Goal: Task Accomplishment & Management: Complete application form

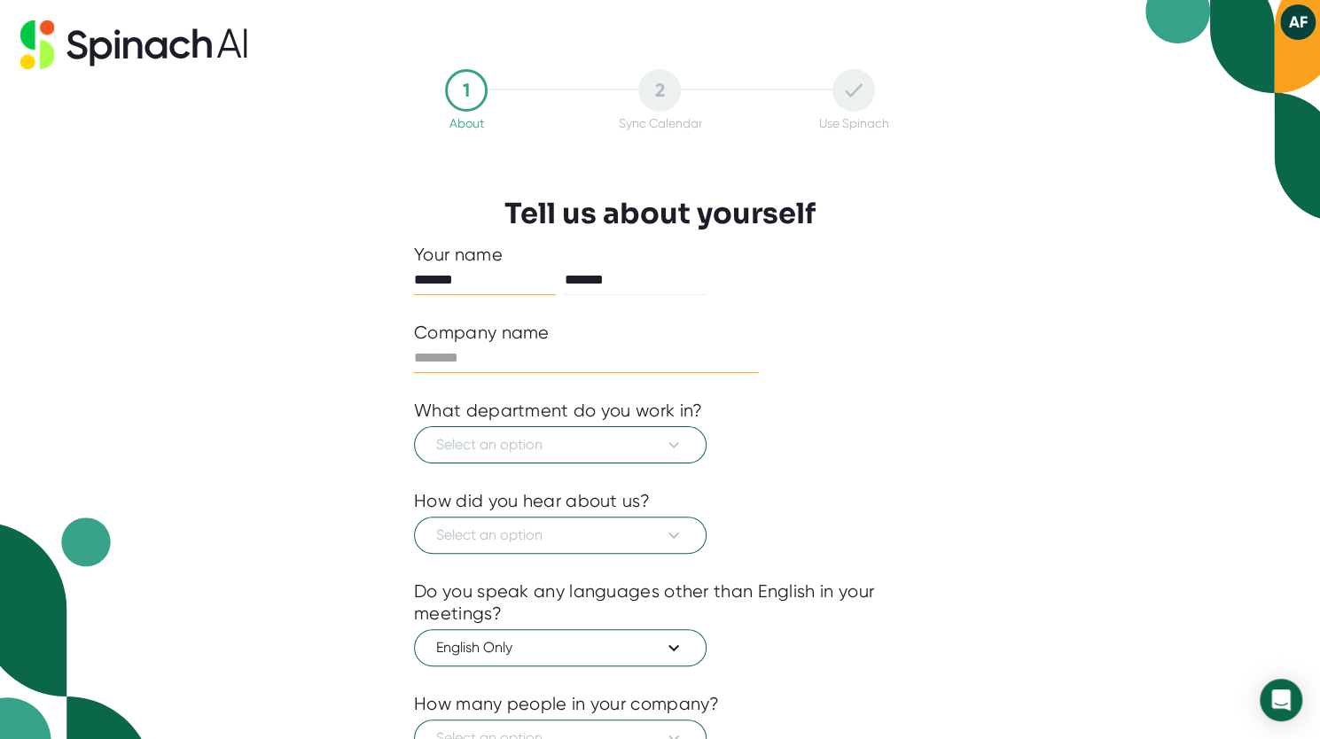
click at [498, 366] on input "text" at bounding box center [586, 358] width 345 height 28
type input "**********"
click at [557, 455] on button "Select an option" at bounding box center [560, 444] width 293 height 37
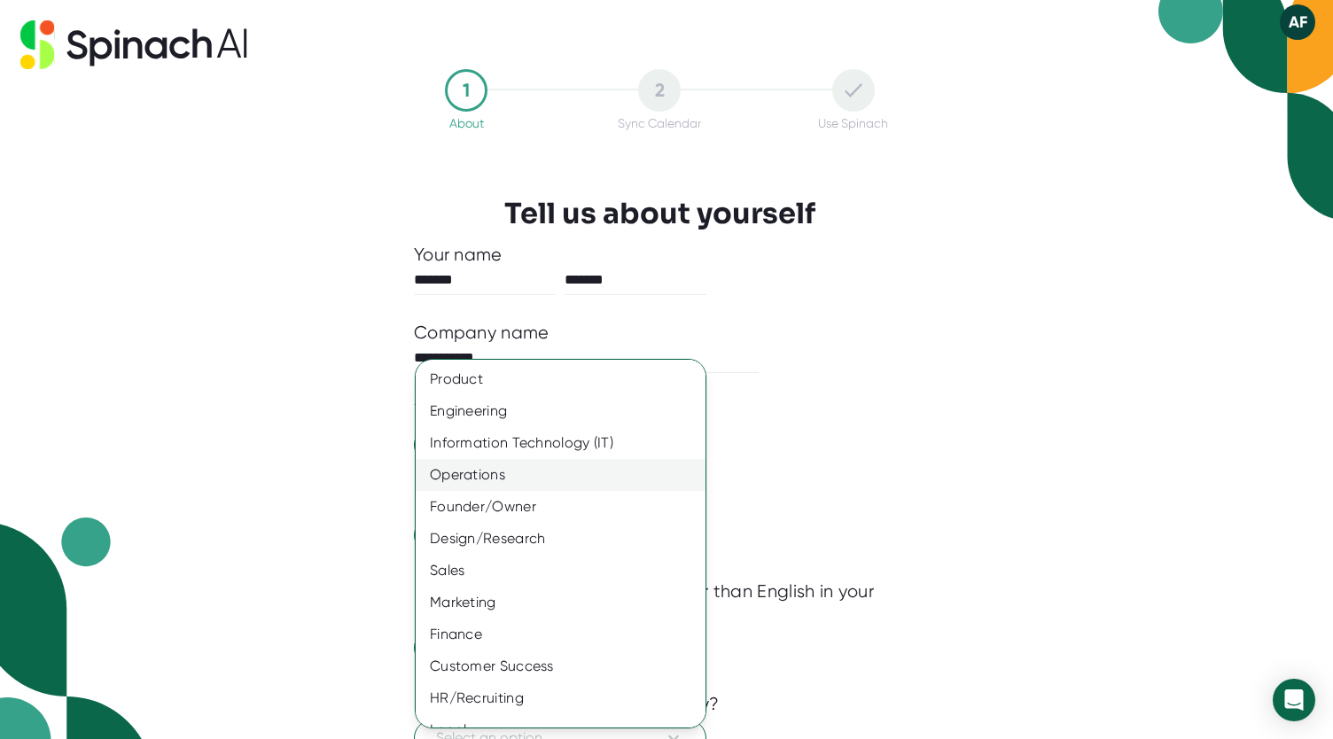
click at [502, 473] on div "Operations" at bounding box center [567, 475] width 303 height 32
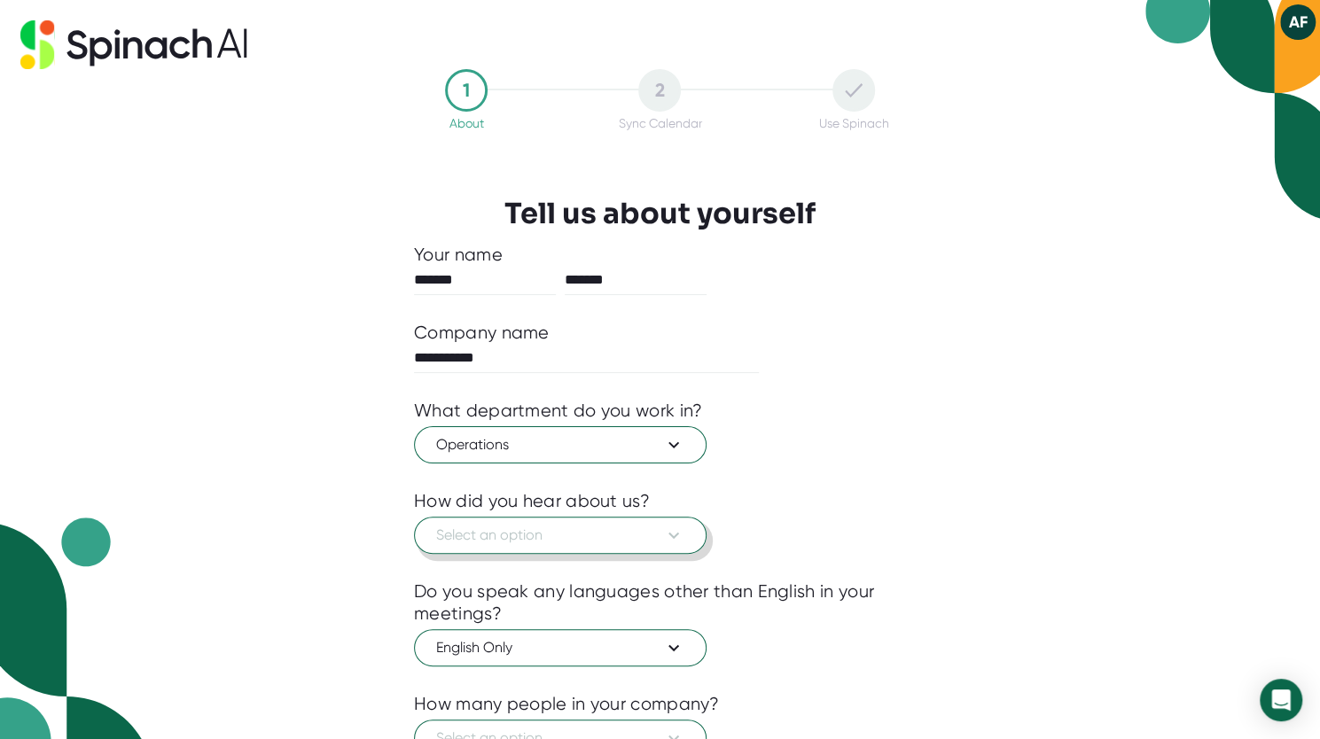
click at [522, 536] on span "Select an option" at bounding box center [560, 535] width 248 height 21
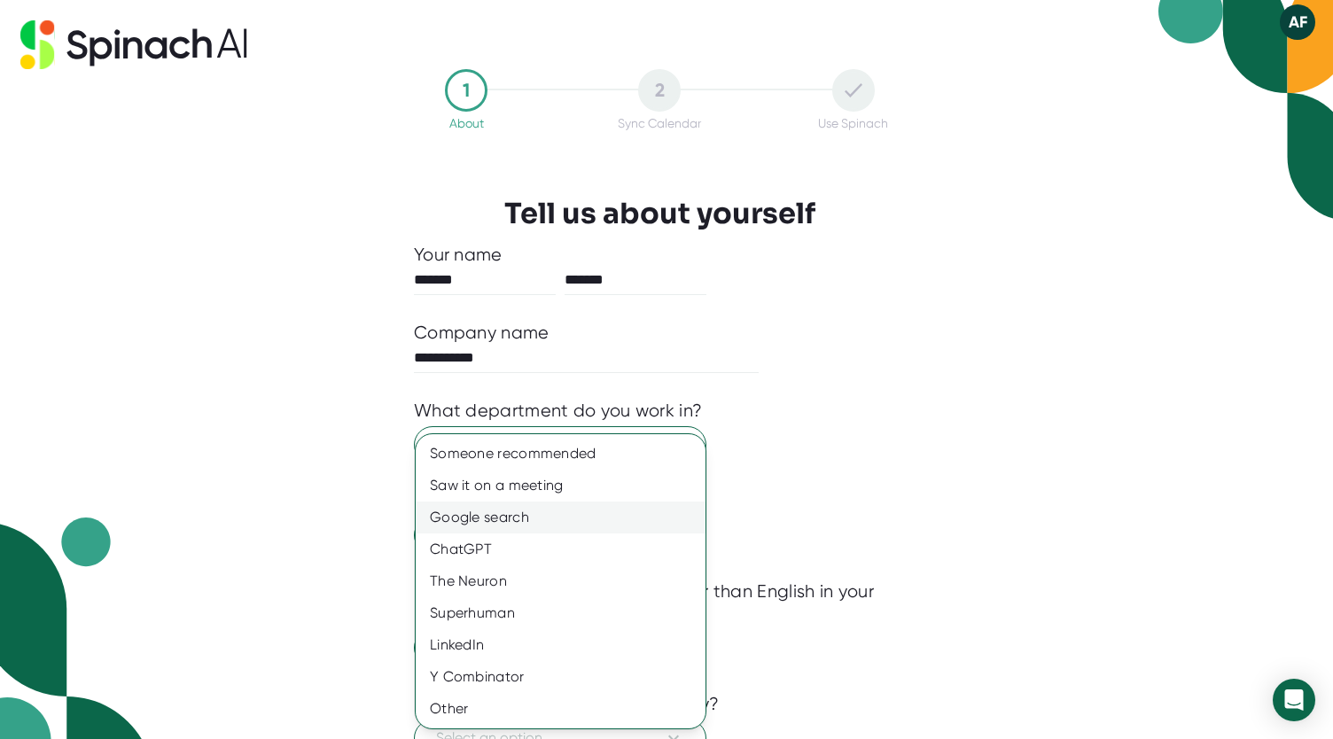
click at [502, 519] on div "Google search" at bounding box center [561, 518] width 290 height 32
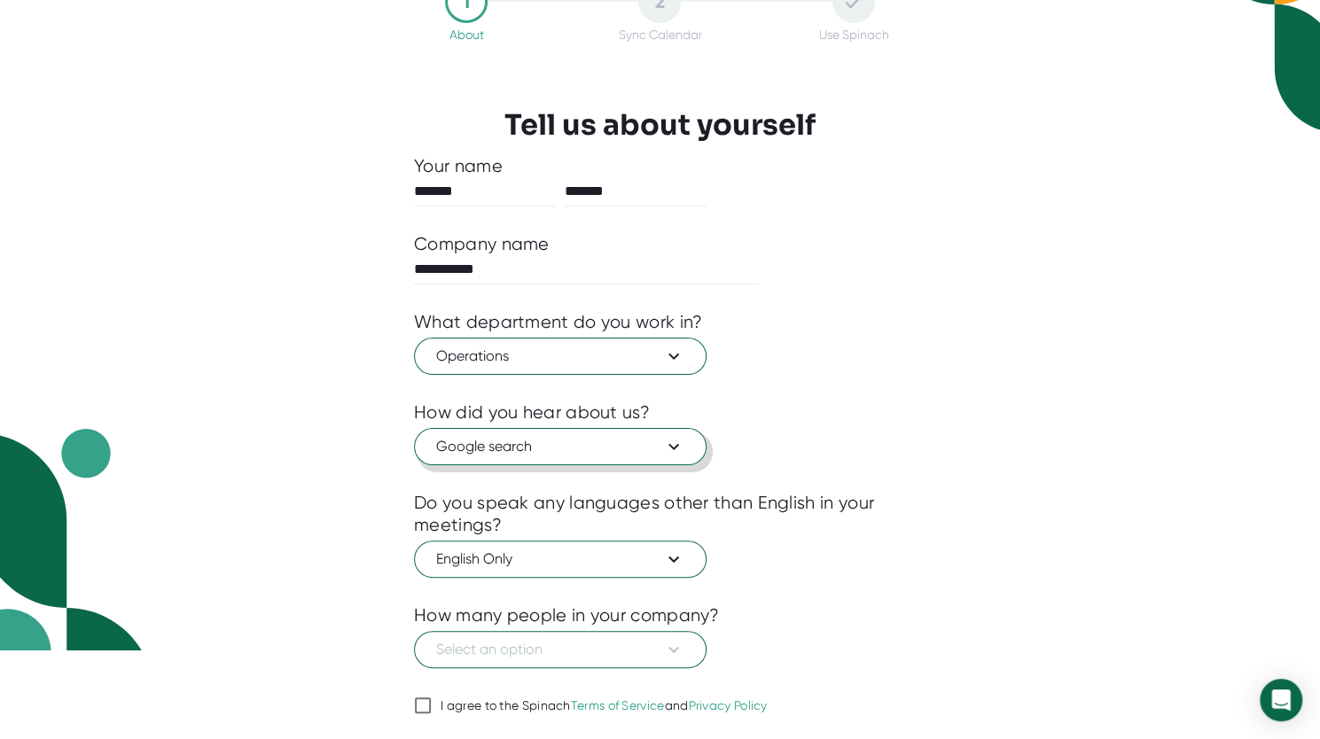
scroll to position [138, 0]
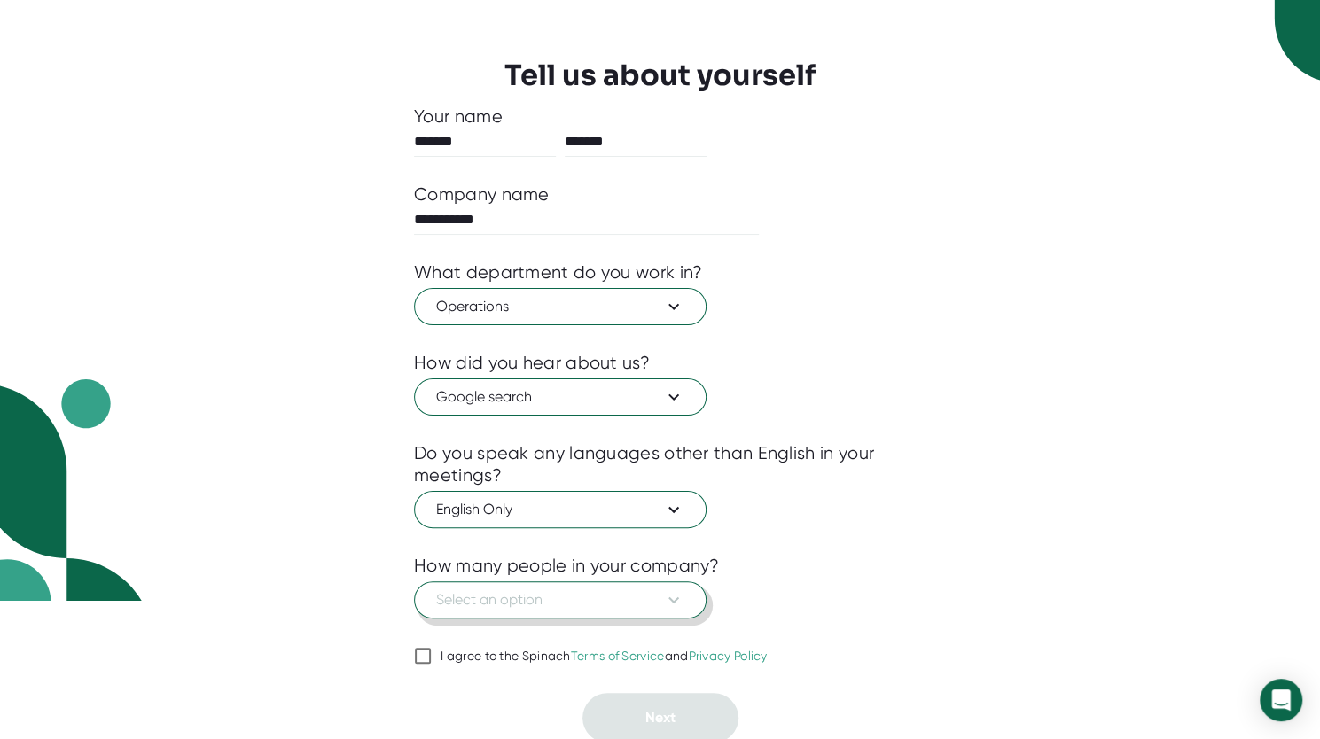
click at [531, 595] on span "Select an option" at bounding box center [560, 600] width 248 height 21
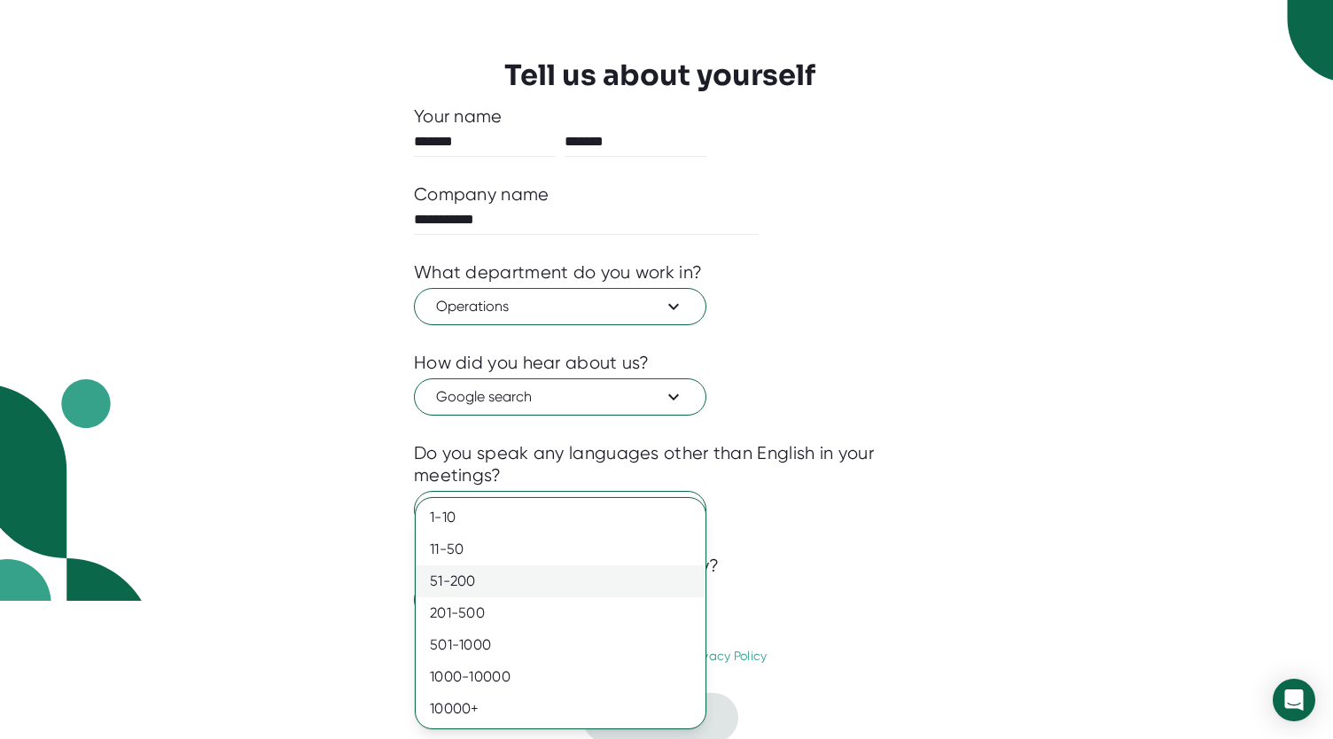
click at [452, 584] on div "51-200" at bounding box center [561, 582] width 290 height 32
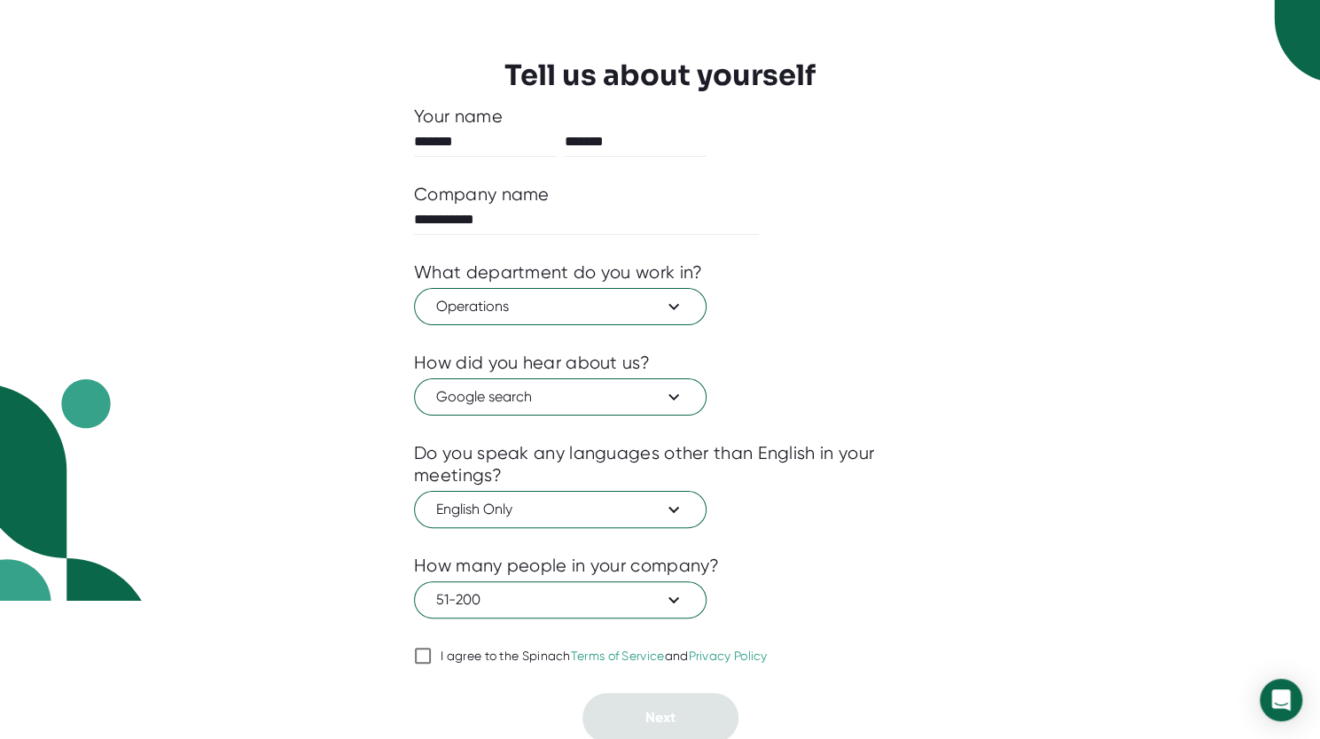
click at [422, 648] on input "I agree to the Spinach Terms of Service and Privacy Policy" at bounding box center [423, 655] width 18 height 21
checkbox input "true"
click at [683, 714] on button "Next" at bounding box center [660, 718] width 156 height 50
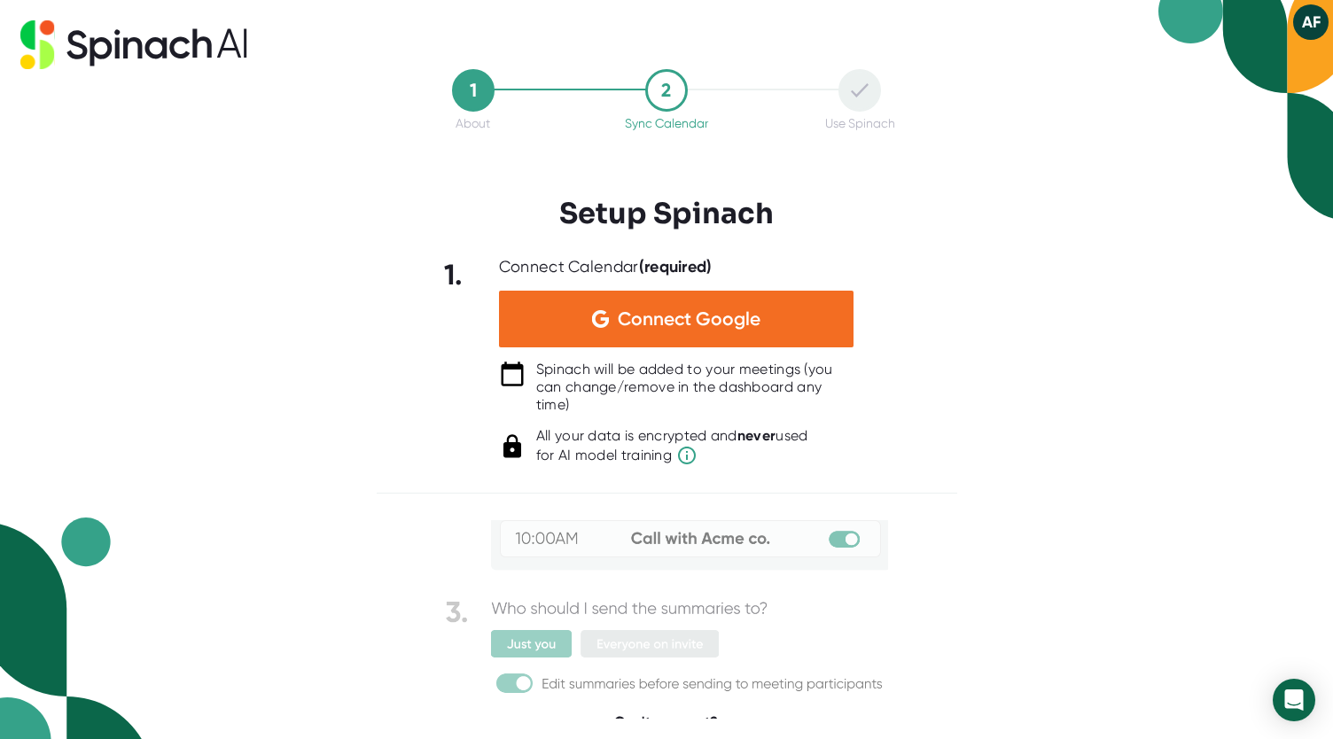
scroll to position [0, 0]
